Goal: Communication & Community: Connect with others

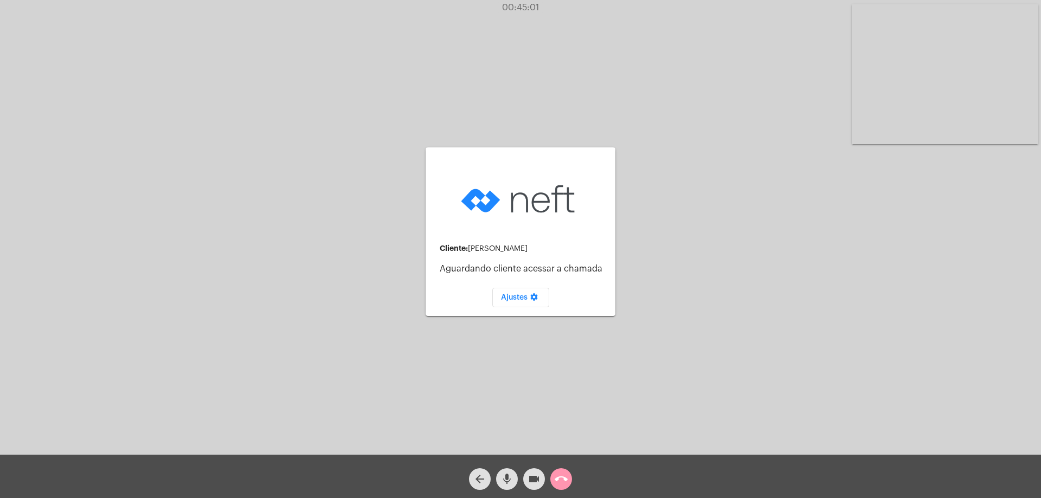
click at [474, 475] on mat-icon "arrow_back" at bounding box center [479, 479] width 13 height 13
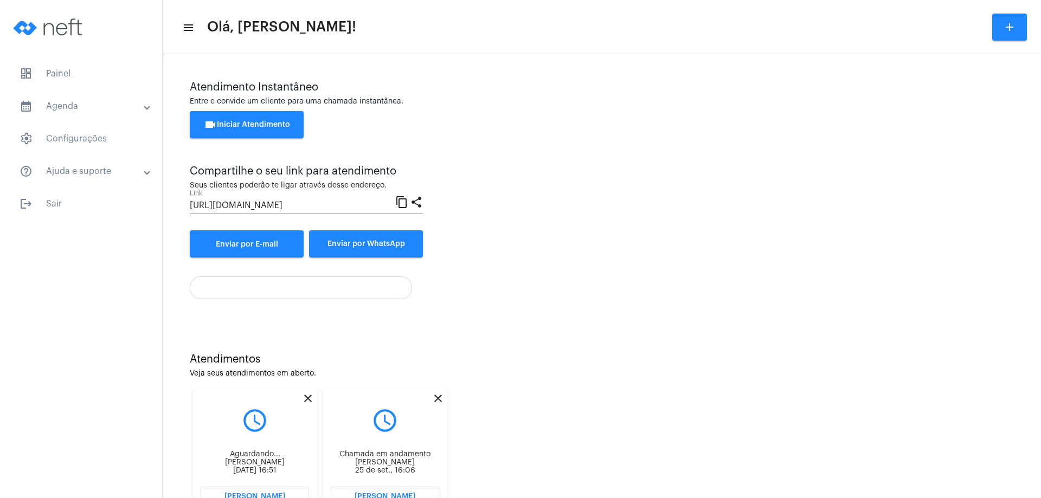
scroll to position [46, 0]
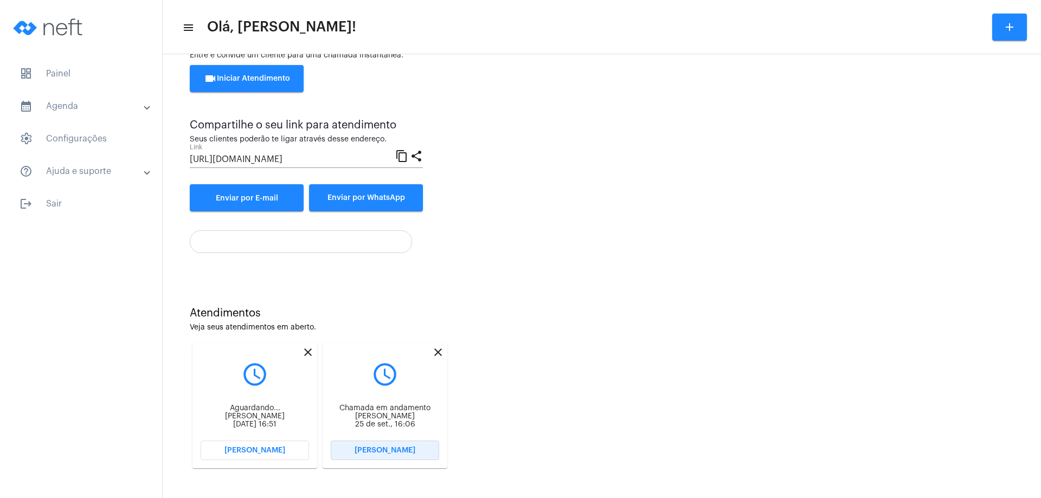
click at [385, 453] on span "[PERSON_NAME]" at bounding box center [385, 451] width 61 height 8
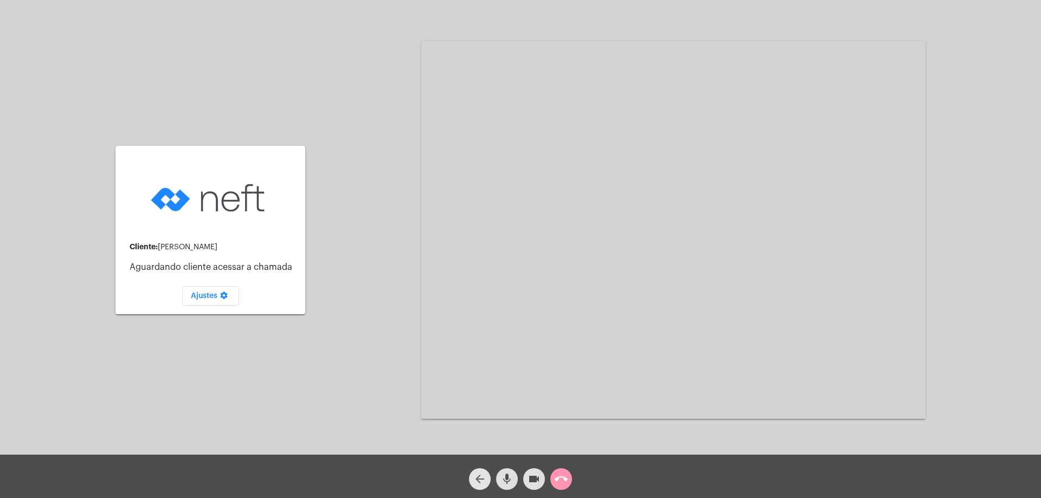
click at [474, 473] on mat-icon "arrow_back" at bounding box center [479, 479] width 13 height 13
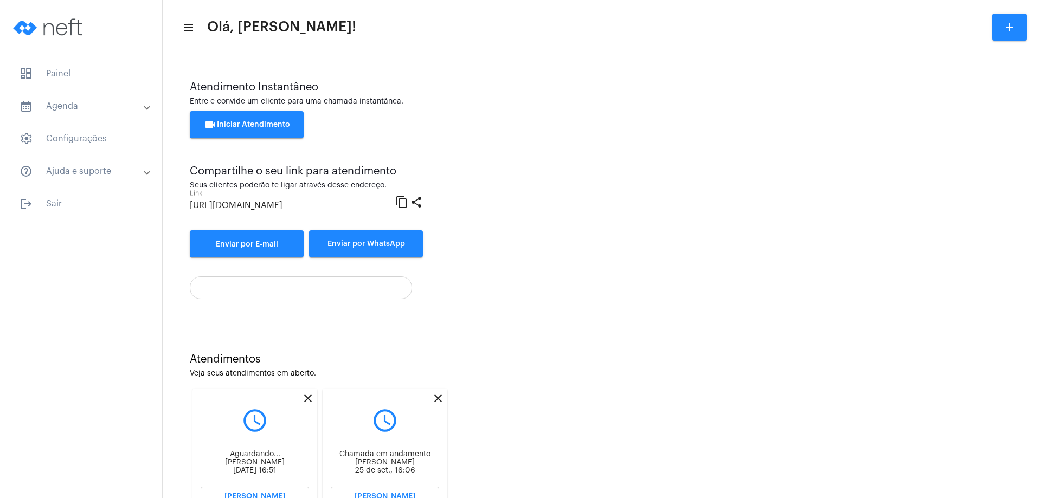
click at [444, 207] on div "Atendimento Instantâneo Entre e convide um cliente para uma chamada instantânea…" at bounding box center [602, 169] width 824 height 176
click at [439, 395] on mat-icon "close" at bounding box center [438, 398] width 13 height 13
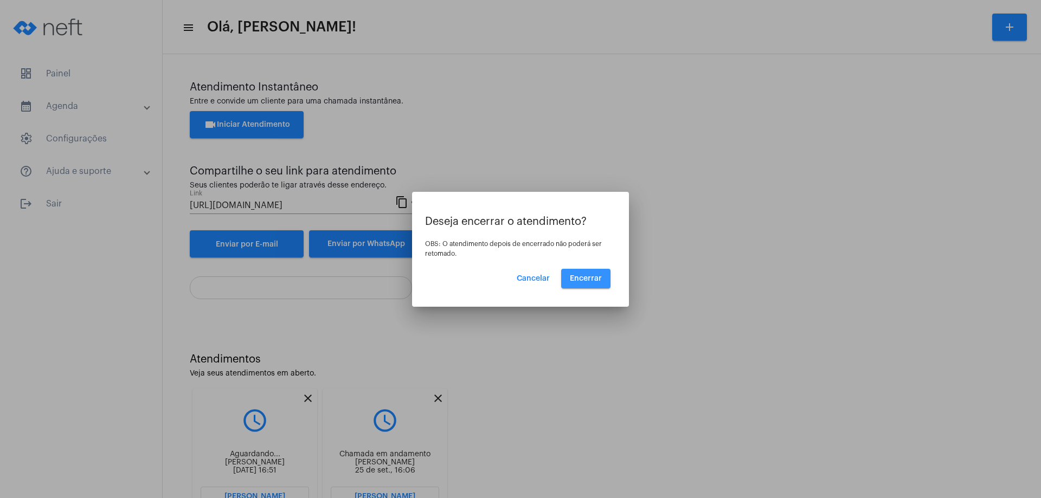
click at [588, 274] on button "Encerrar" at bounding box center [585, 279] width 49 height 20
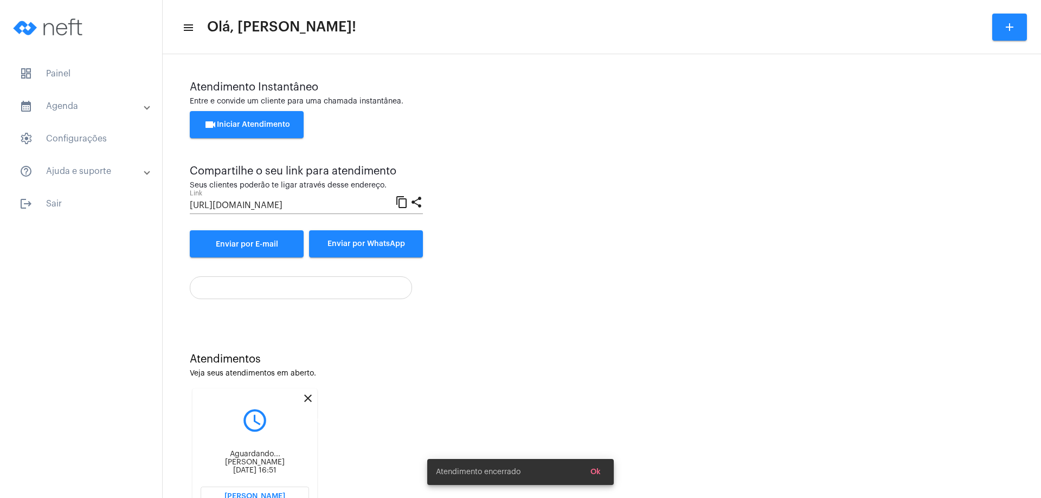
click at [308, 400] on mat-icon "close" at bounding box center [308, 398] width 13 height 13
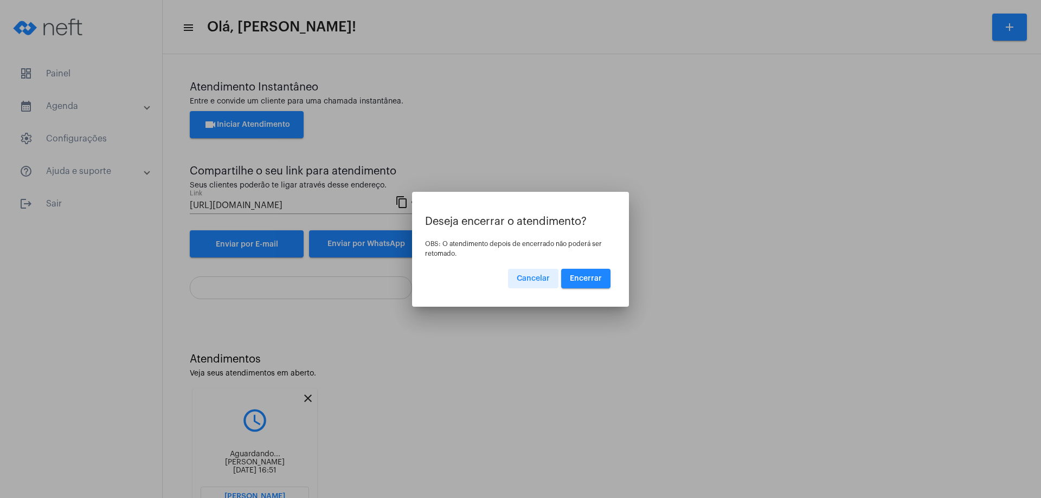
click at [593, 277] on span "Encerrar" at bounding box center [586, 279] width 32 height 8
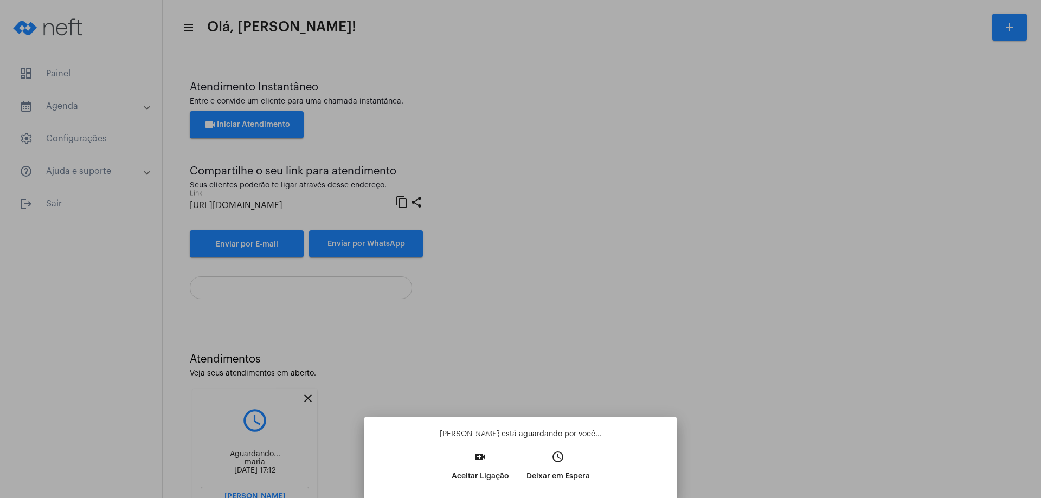
click at [481, 453] on mat-icon "video_call" at bounding box center [480, 457] width 13 height 13
